Goal: Task Accomplishment & Management: Use online tool/utility

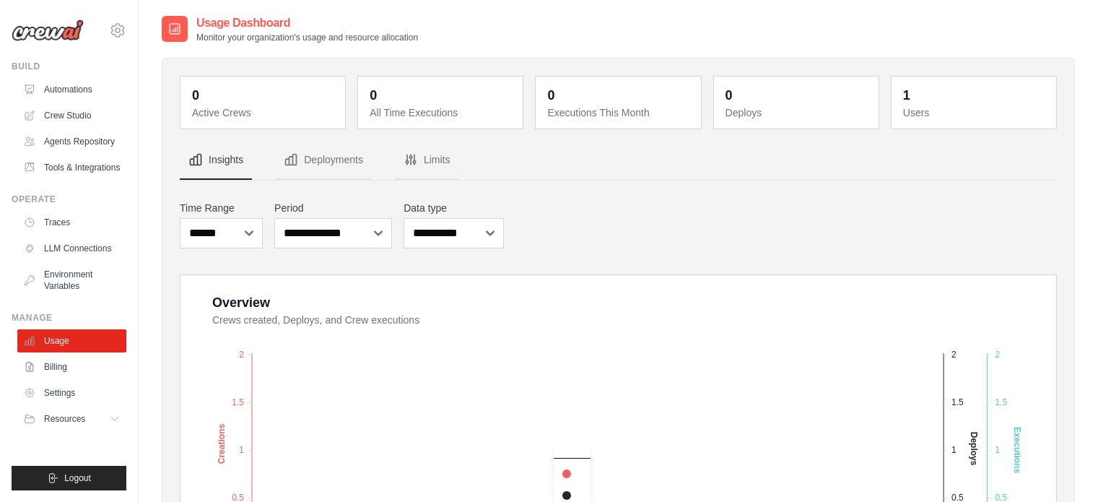
scroll to position [216, 0]
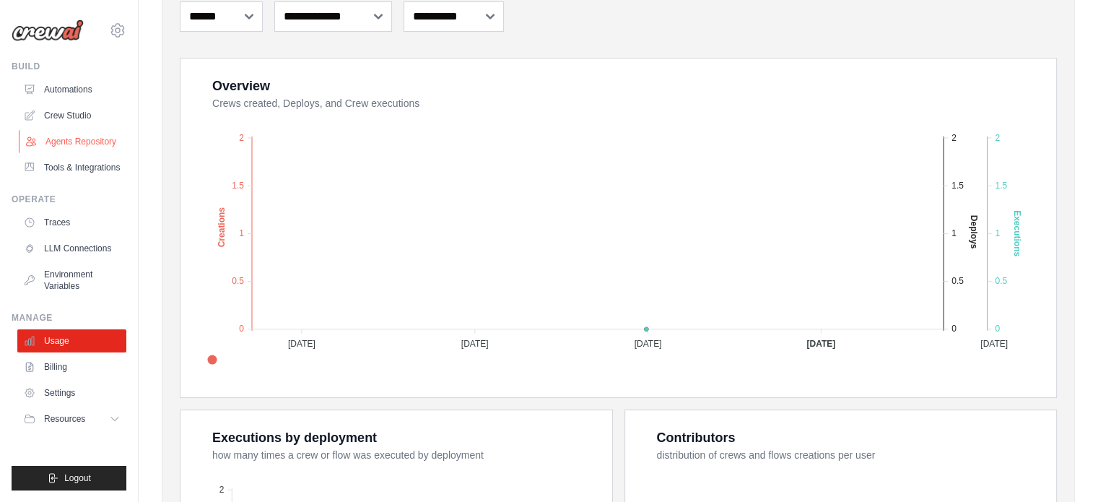
click at [98, 138] on link "Agents Repository" at bounding box center [73, 141] width 109 height 23
click at [82, 175] on link "Tools & Integrations" at bounding box center [73, 167] width 109 height 23
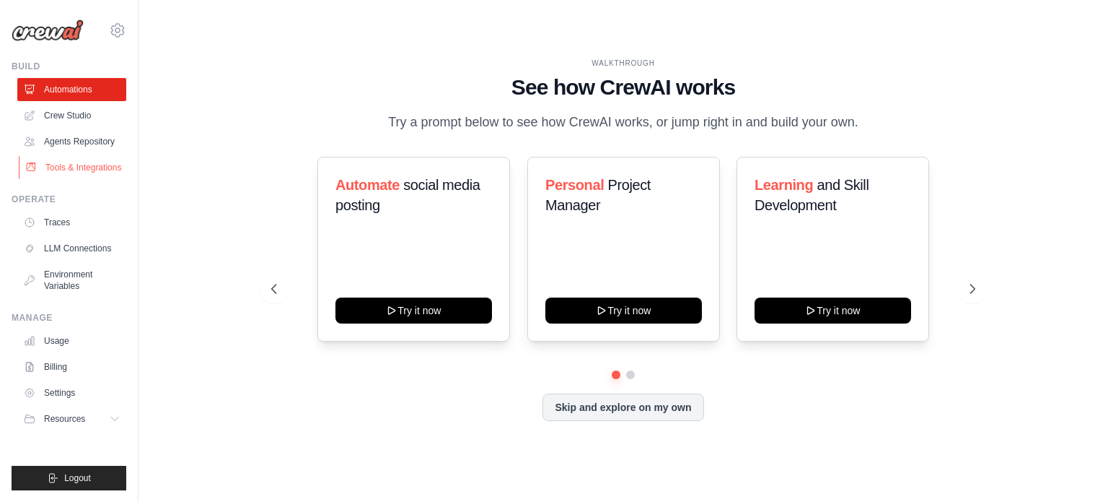
click at [93, 173] on link "Tools & Integrations" at bounding box center [73, 167] width 109 height 23
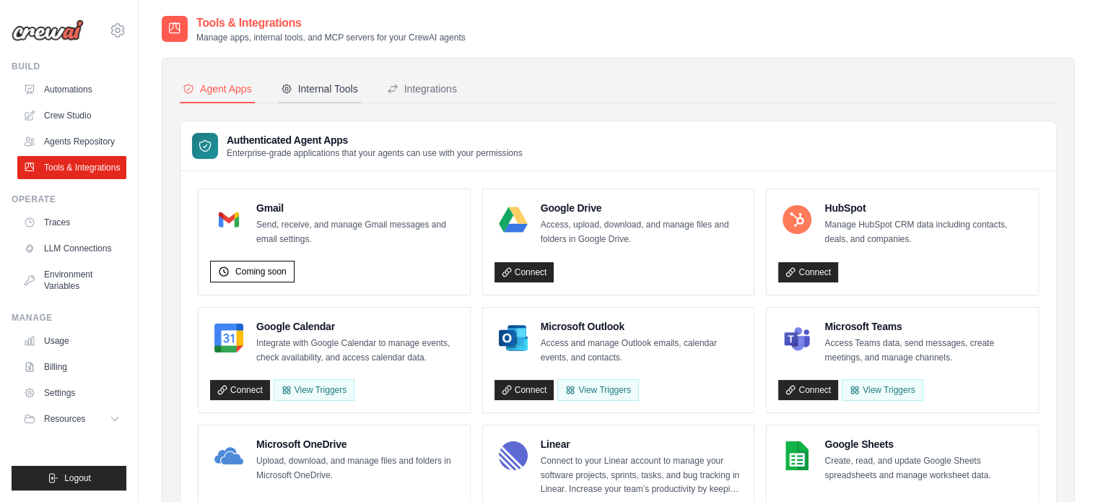
click at [300, 86] on div "Internal Tools" at bounding box center [319, 89] width 77 height 14
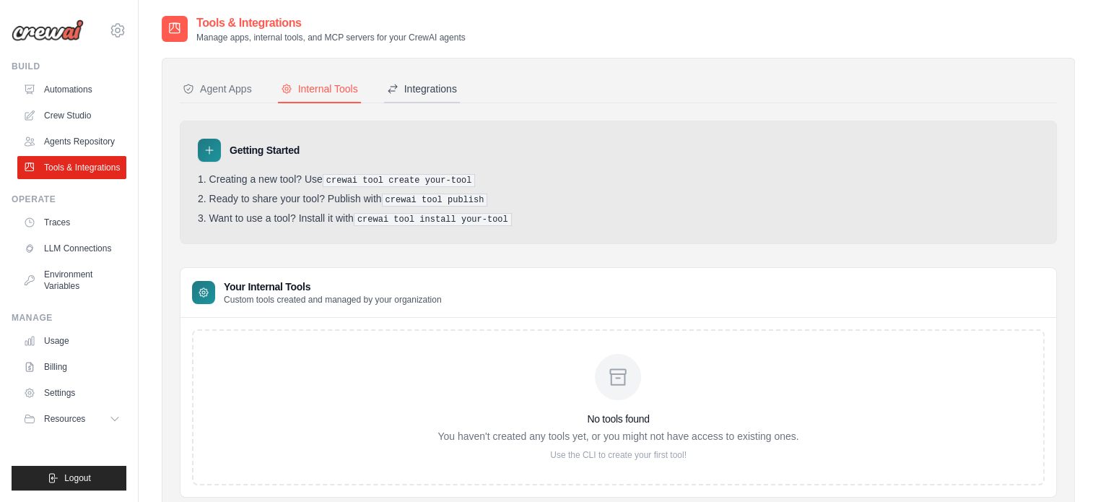
click at [444, 92] on div "Integrations" at bounding box center [422, 89] width 70 height 14
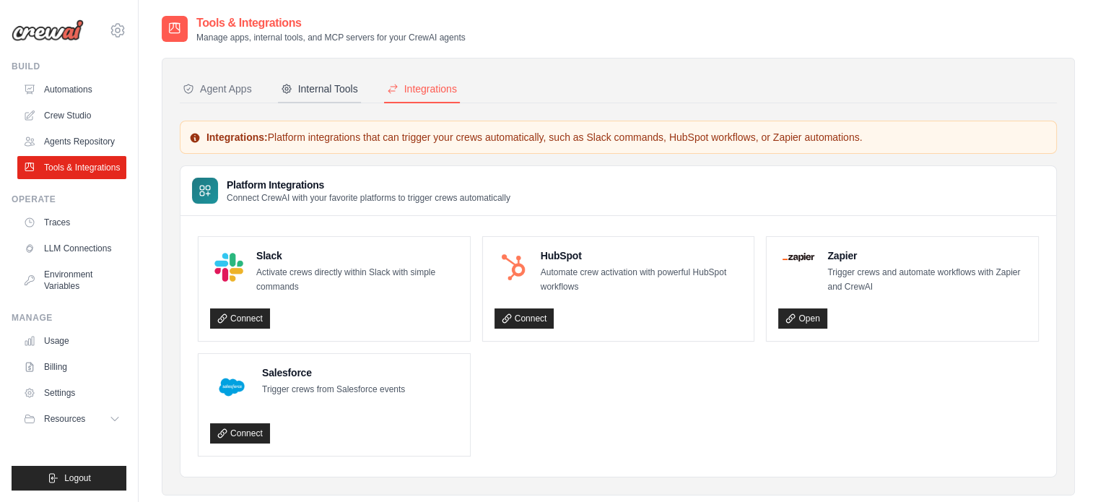
click at [328, 95] on div "Internal Tools" at bounding box center [319, 89] width 77 height 14
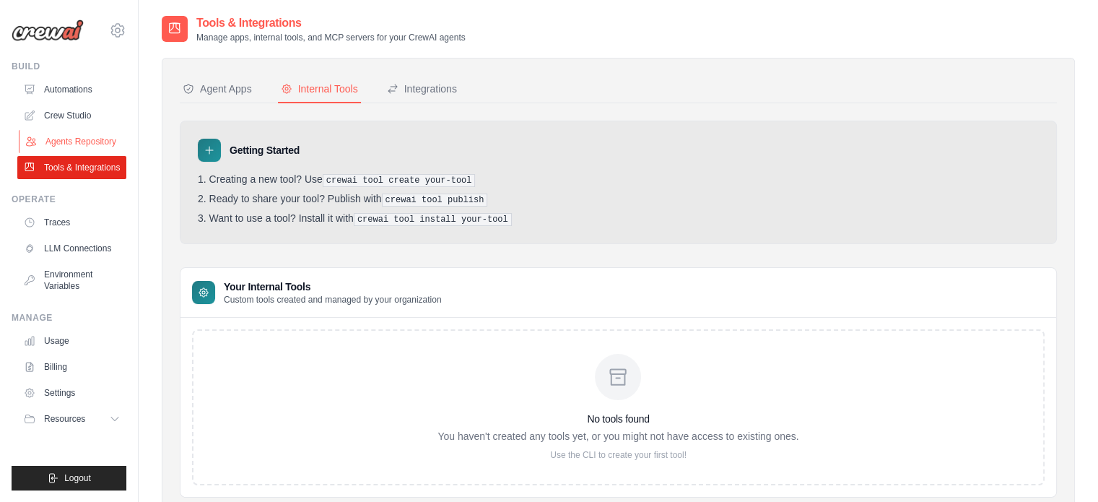
click at [61, 151] on link "Agents Repository" at bounding box center [73, 141] width 109 height 23
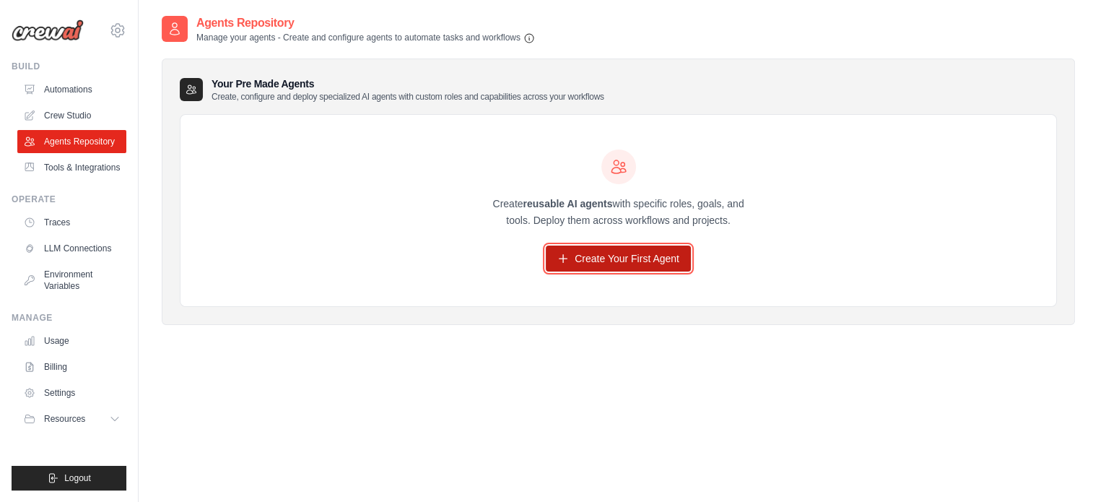
click at [644, 263] on link "Create Your First Agent" at bounding box center [618, 258] width 145 height 26
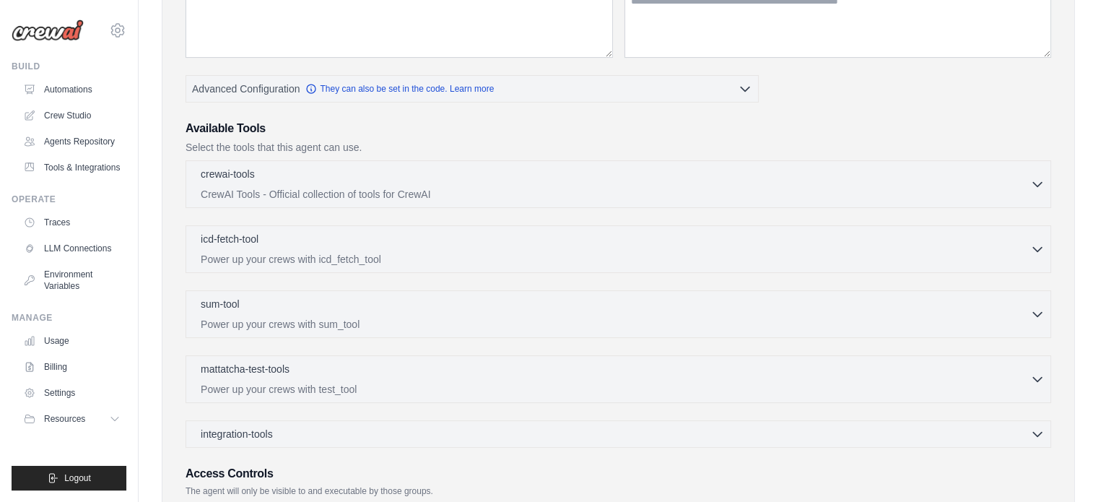
scroll to position [216, 0]
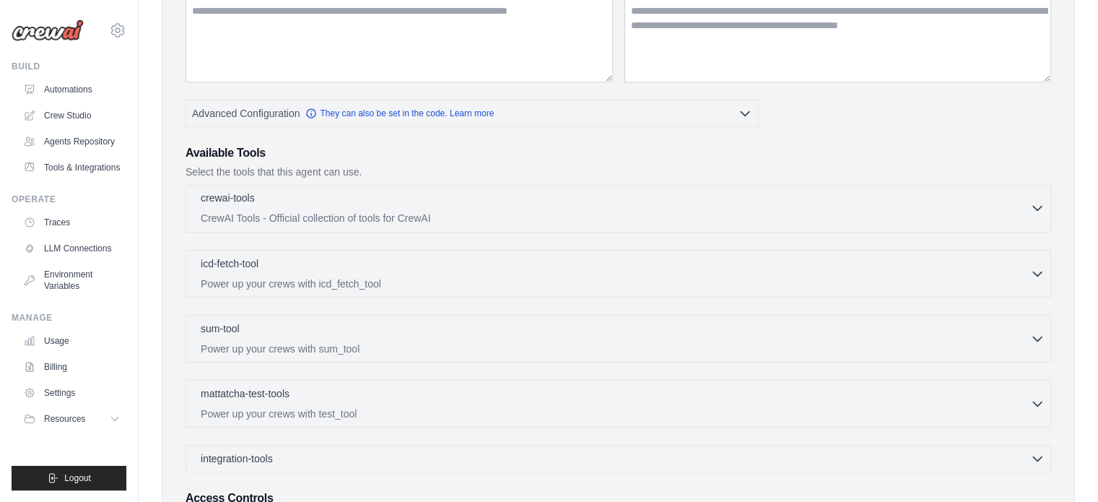
click at [1043, 211] on icon "button" at bounding box center [1037, 208] width 14 height 14
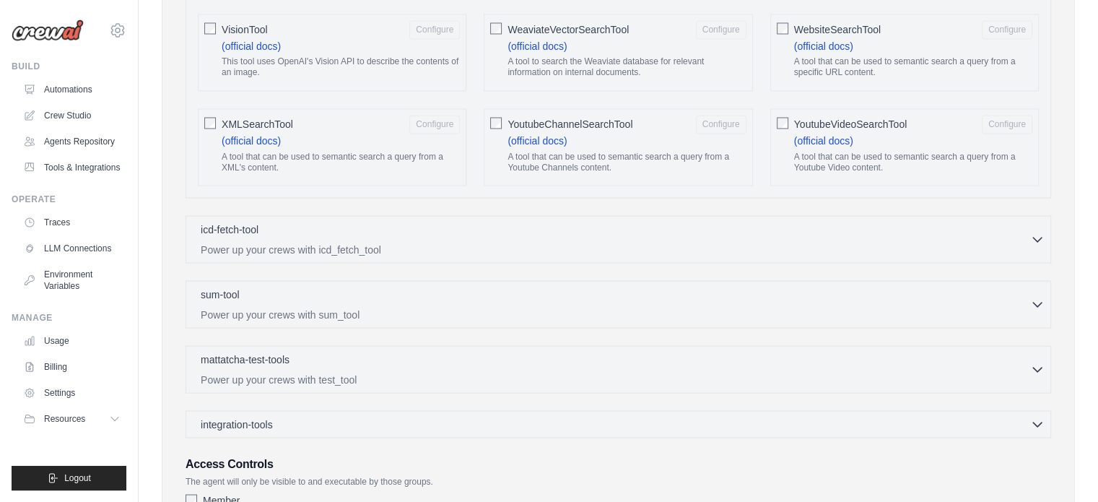
scroll to position [2598, 0]
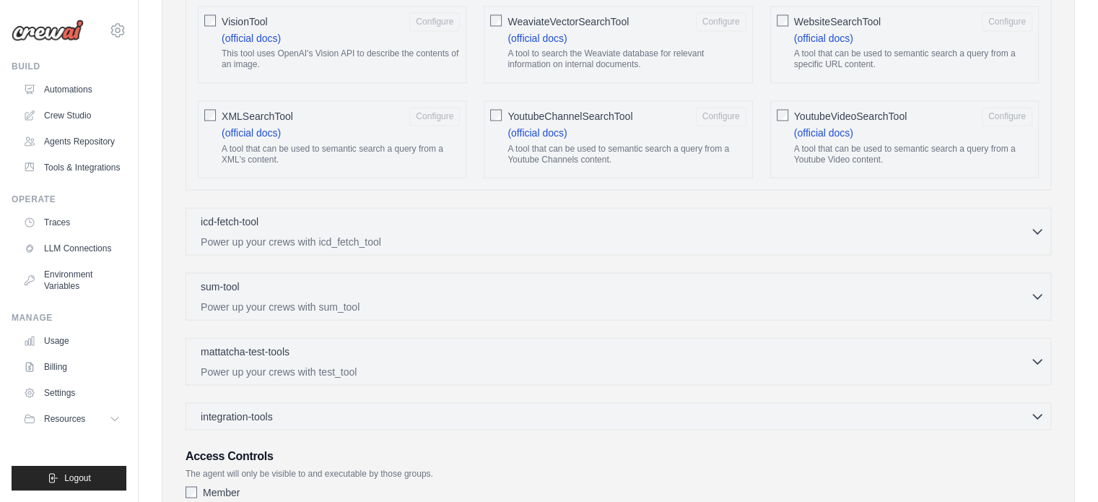
click at [393, 227] on div "icd-fetch-tool 0 selected Power up your crews with icd_fetch_tool IcdFetchTool" at bounding box center [617, 231] width 865 height 48
click at [1044, 207] on div "icd-fetch-tool 0 selected Power up your crews with icd_fetch_tool IcdFetchTool" at bounding box center [617, 231] width 865 height 48
click at [1043, 223] on icon "button" at bounding box center [1037, 230] width 14 height 14
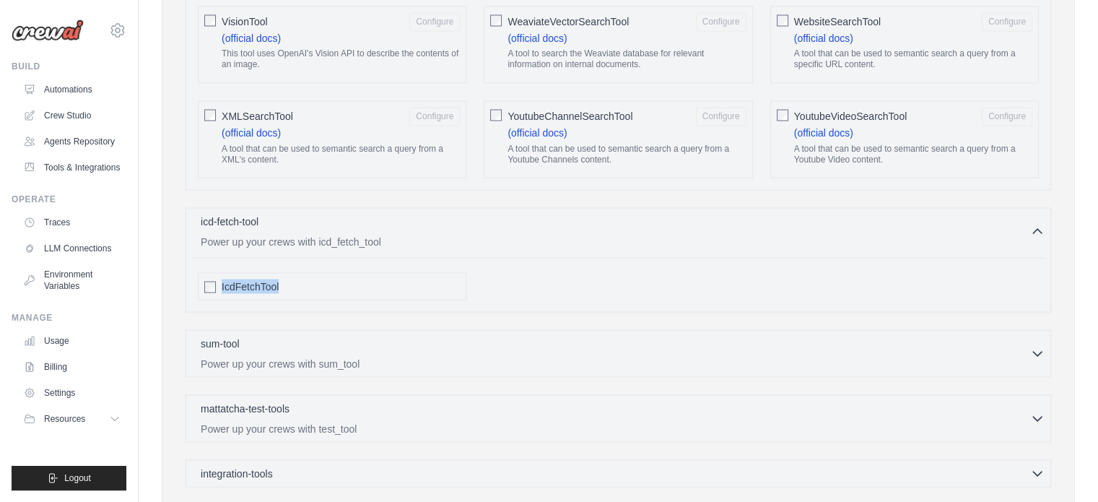
drag, startPoint x: 285, startPoint y: 263, endPoint x: 220, endPoint y: 265, distance: 65.0
click at [220, 272] on div "IcdFetchTool" at bounding box center [332, 285] width 268 height 27
copy span "IcdFetchTool"
